Goal: Contribute content: Contribute content

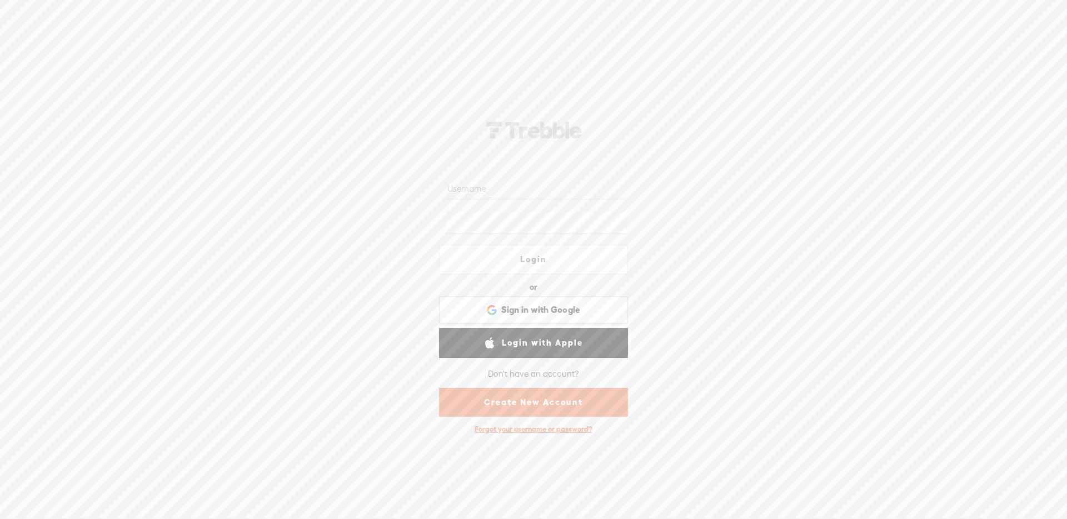
click at [539, 195] on input "text" at bounding box center [535, 189] width 181 height 22
drag, startPoint x: 465, startPoint y: 192, endPoint x: 489, endPoint y: 200, distance: 24.4
click at [466, 192] on input "text" at bounding box center [535, 189] width 181 height 22
type input "monsieur_ninja"
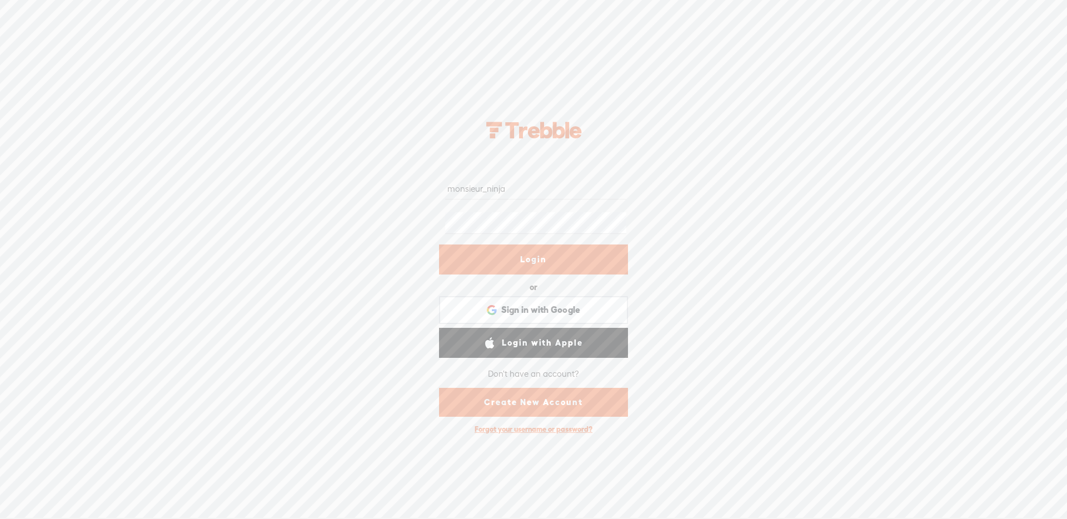
click at [523, 248] on link "Login" at bounding box center [533, 260] width 189 height 30
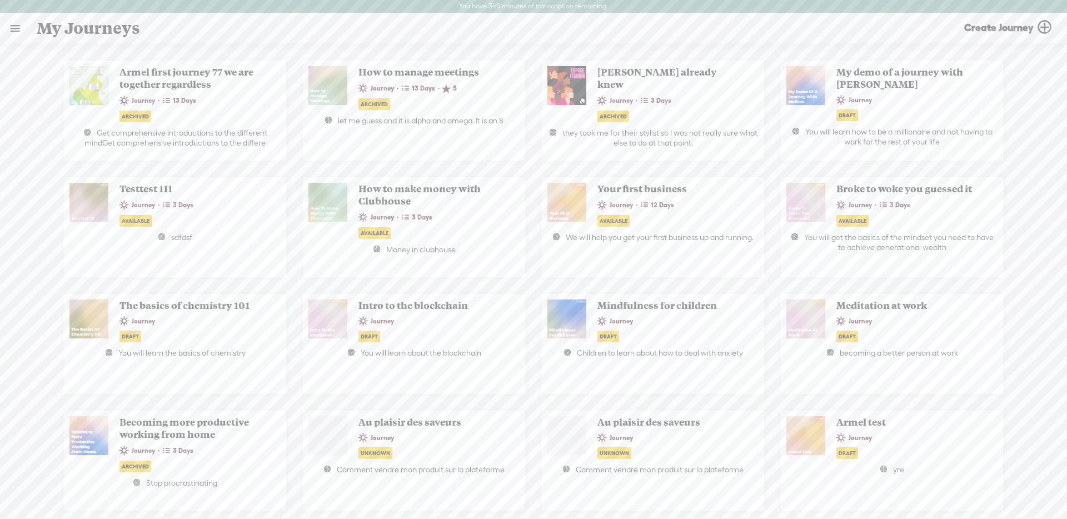
click at [14, 25] on link at bounding box center [15, 28] width 29 height 29
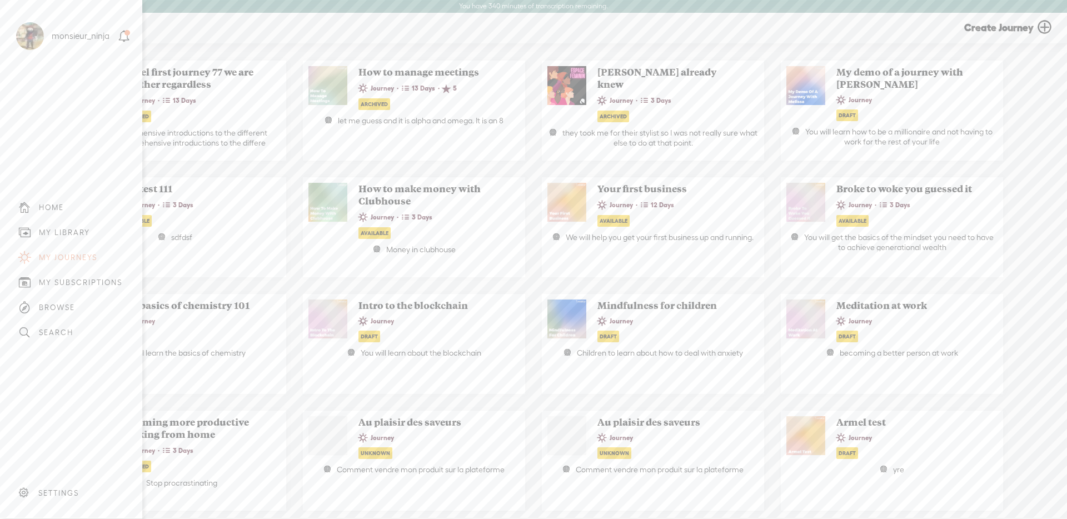
click at [68, 228] on div "MY LIBRARY" at bounding box center [64, 232] width 51 height 9
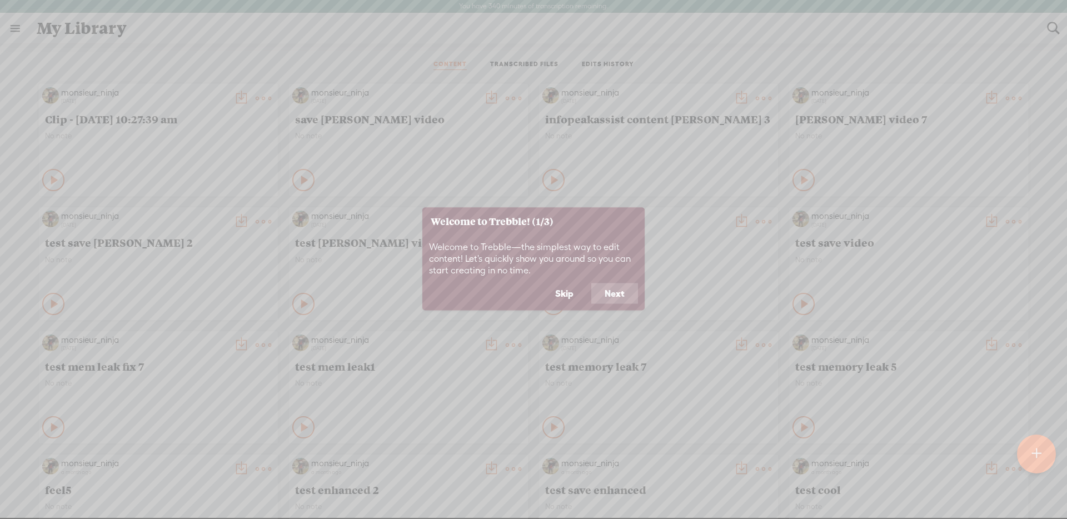
drag, startPoint x: 531, startPoint y: 185, endPoint x: 546, endPoint y: 205, distance: 25.0
click at [531, 185] on icon at bounding box center [533, 259] width 1067 height 519
click at [618, 291] on button "Next" at bounding box center [614, 293] width 47 height 21
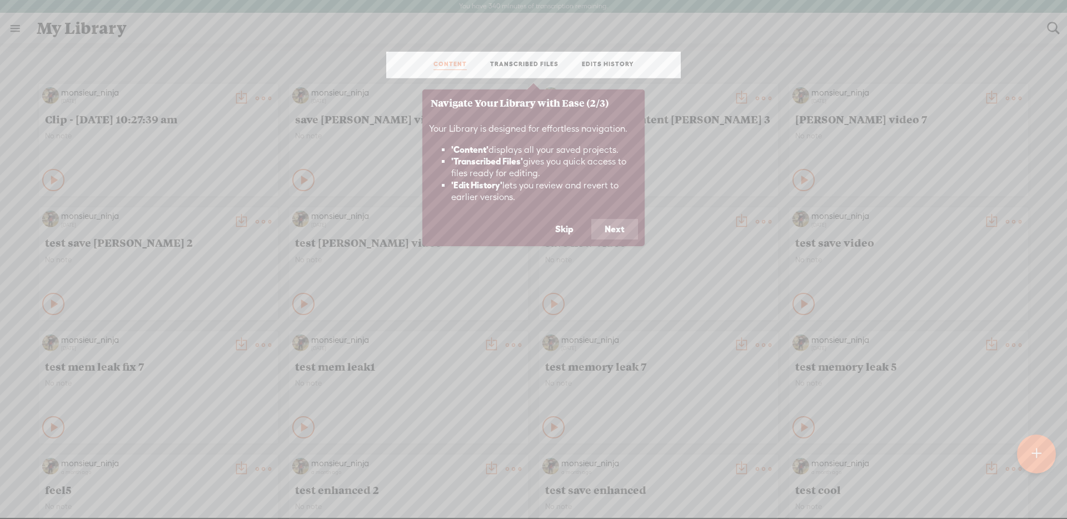
click at [513, 66] on link "TRANSCRIBED FILES" at bounding box center [524, 65] width 68 height 10
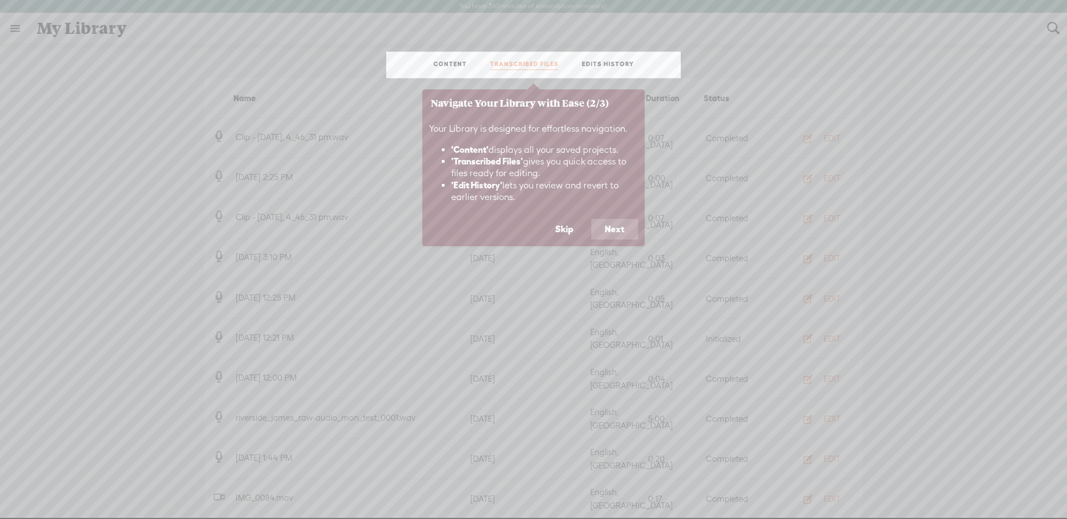
click at [440, 62] on link "CONTENT" at bounding box center [450, 65] width 33 height 10
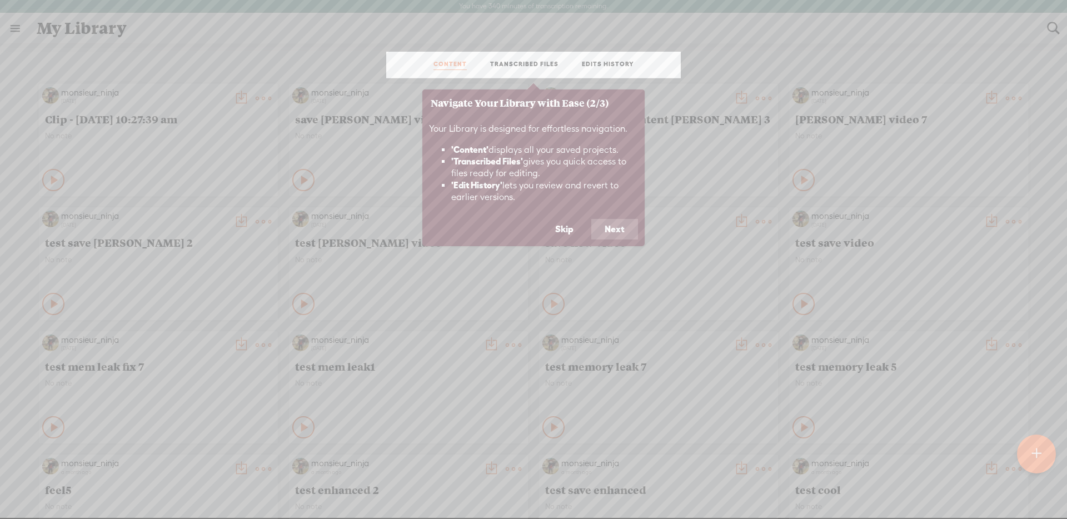
click at [611, 232] on button "Next" at bounding box center [614, 229] width 47 height 21
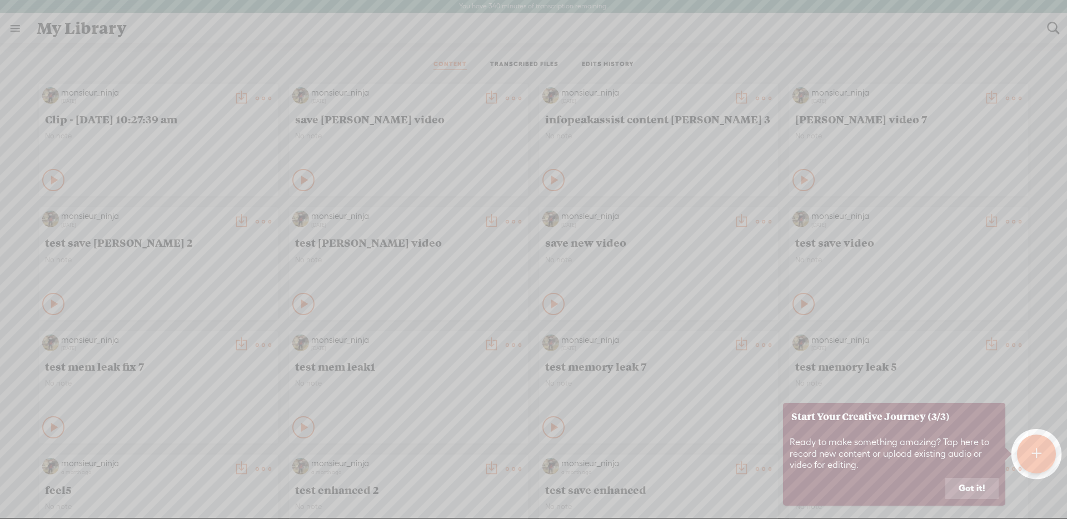
click at [967, 492] on button "Got it!" at bounding box center [972, 488] width 53 height 21
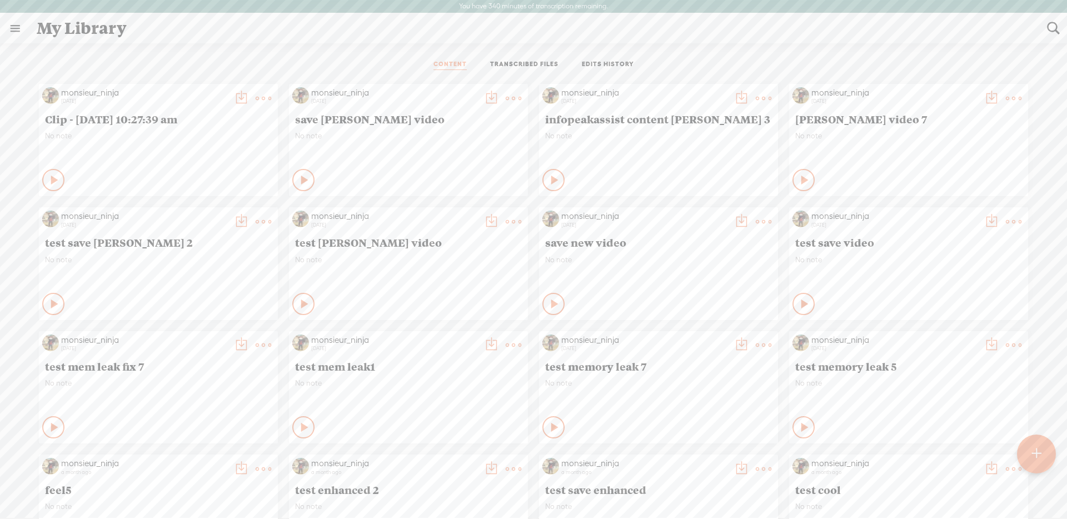
click at [1032, 455] on t at bounding box center [1036, 454] width 9 height 24
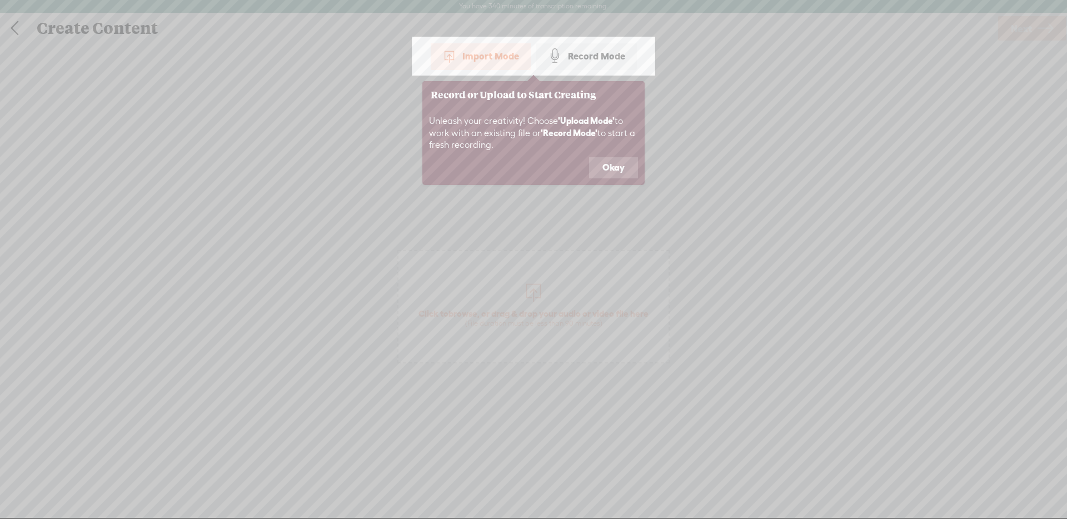
click at [539, 270] on icon at bounding box center [533, 259] width 1067 height 519
click at [291, 120] on icon at bounding box center [533, 259] width 1067 height 519
click at [576, 50] on div "Record Mode" at bounding box center [586, 56] width 101 height 28
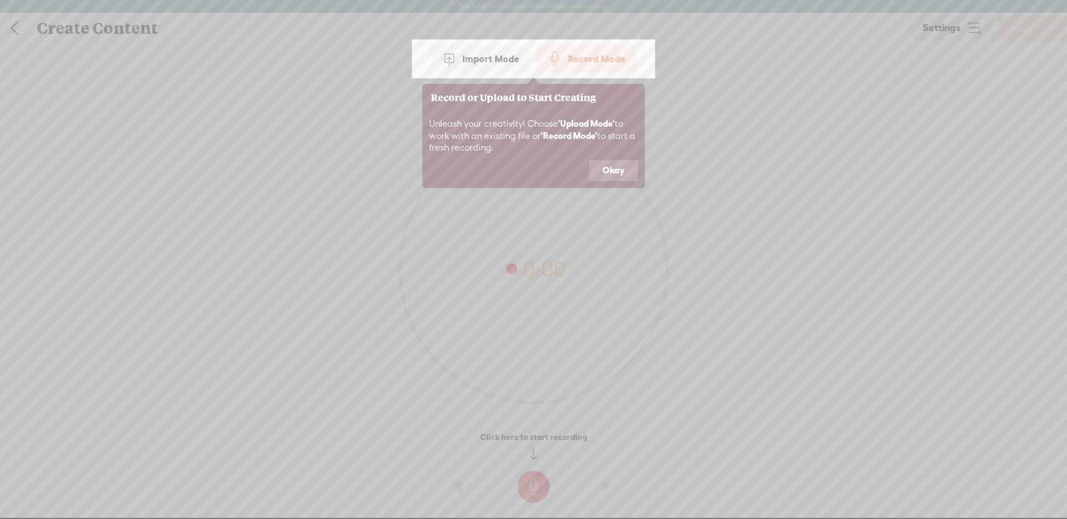
drag, startPoint x: 564, startPoint y: 242, endPoint x: 567, endPoint y: 205, distance: 37.4
click at [563, 242] on icon at bounding box center [533, 259] width 1067 height 519
click at [349, 58] on icon at bounding box center [533, 259] width 1067 height 519
click at [630, 167] on button "Okay" at bounding box center [613, 170] width 49 height 21
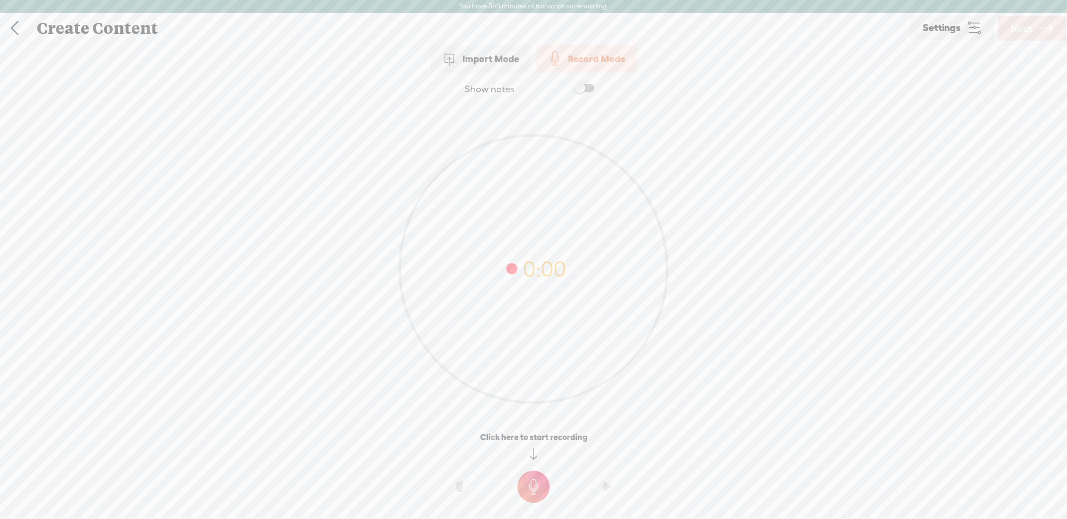
click at [509, 66] on div "Import Mode" at bounding box center [481, 59] width 100 height 28
click at [579, 277] on span "Click to browse , or drag & drop your audio or video file here (File duration m…" at bounding box center [533, 306] width 272 height 113
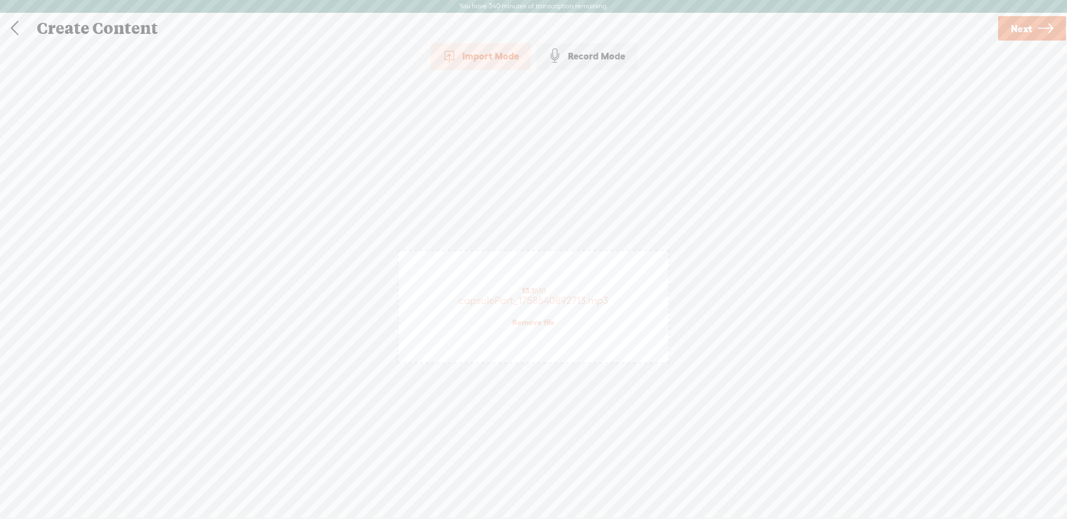
click at [1033, 22] on link "Next" at bounding box center [1032, 28] width 68 height 24
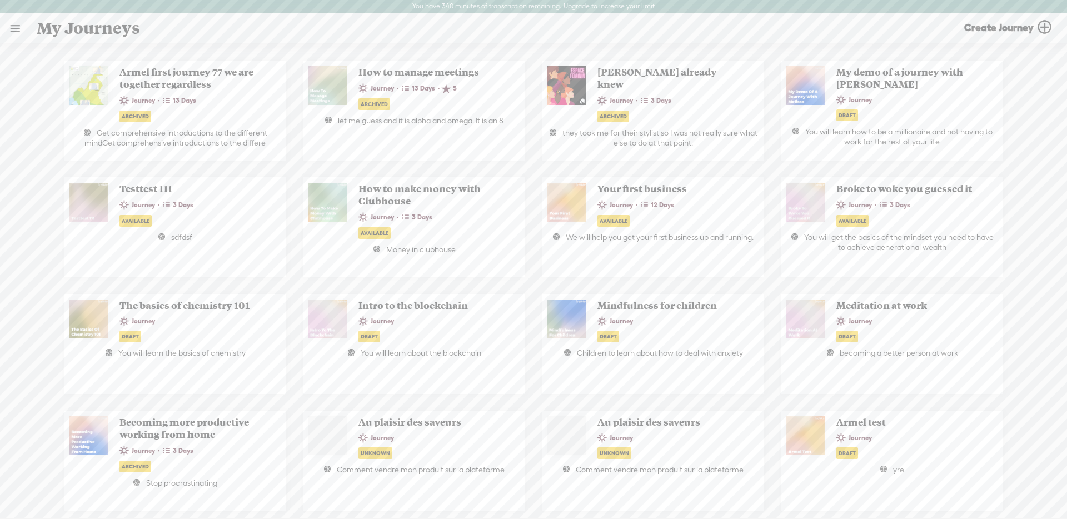
click at [11, 28] on link at bounding box center [15, 28] width 29 height 29
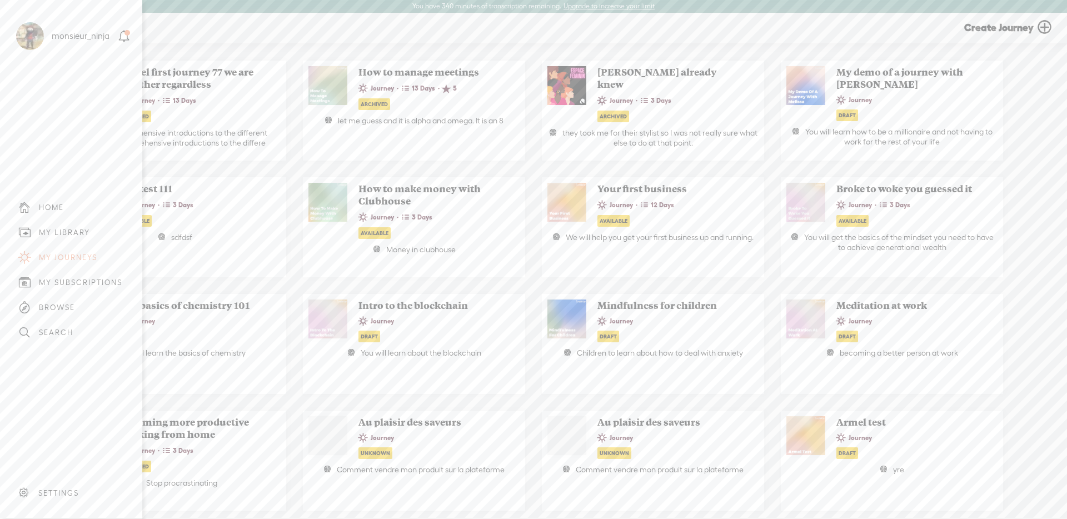
click at [68, 223] on div "MY LIBRARY" at bounding box center [71, 232] width 126 height 25
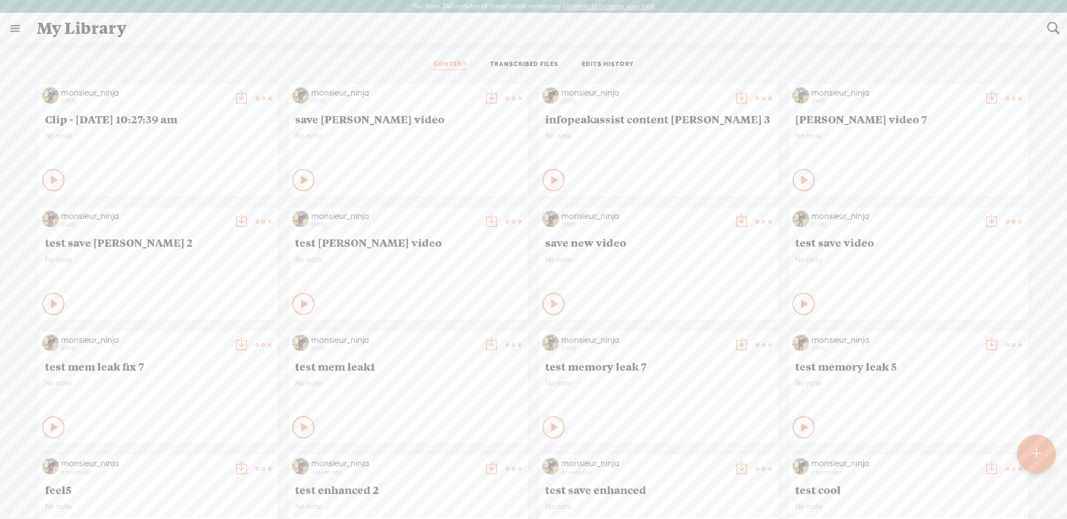
click at [1040, 463] on t at bounding box center [1036, 454] width 9 height 25
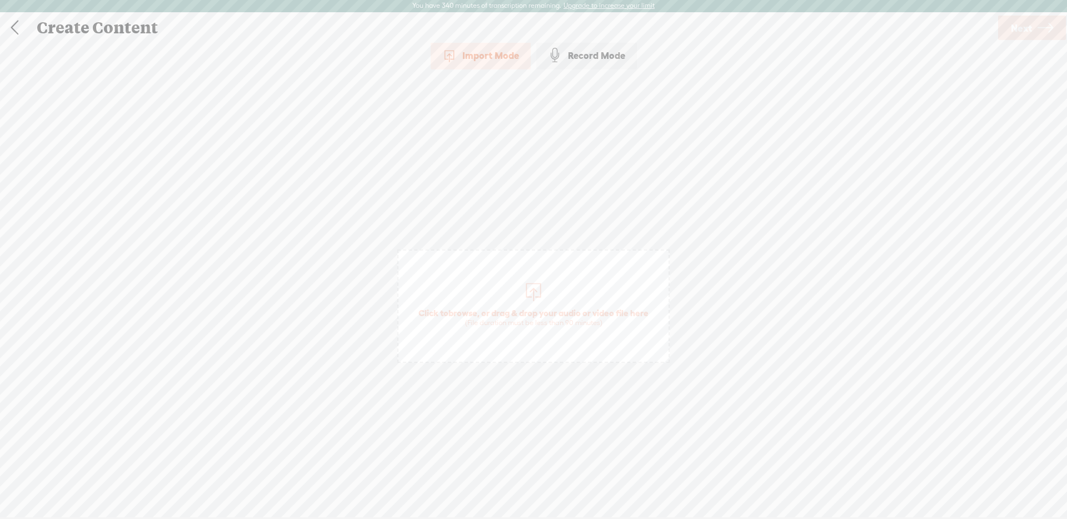
click at [574, 297] on span "Click to browse , or drag & drop your audio or video file here (File duration m…" at bounding box center [533, 306] width 272 height 113
click at [1026, 21] on span "Next" at bounding box center [1021, 28] width 21 height 28
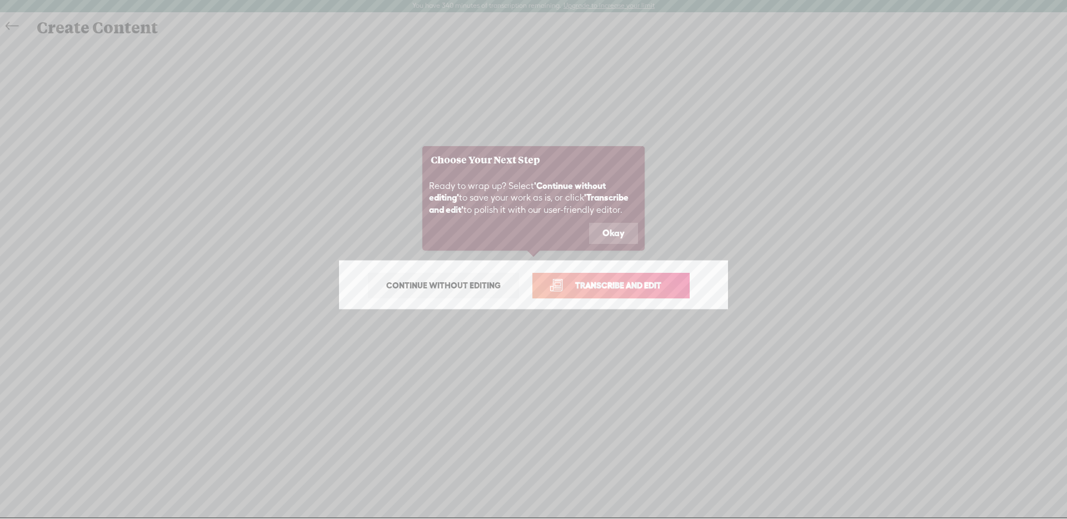
click at [564, 285] on span "Transcribe and edit" at bounding box center [619, 285] width 110 height 13
